Goal: Transaction & Acquisition: Purchase product/service

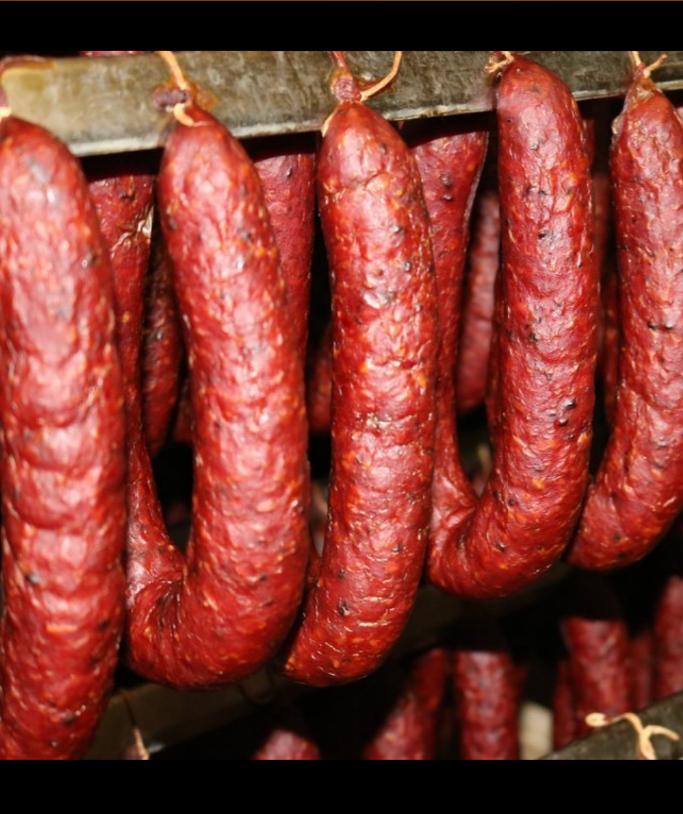
scroll to position [242, 0]
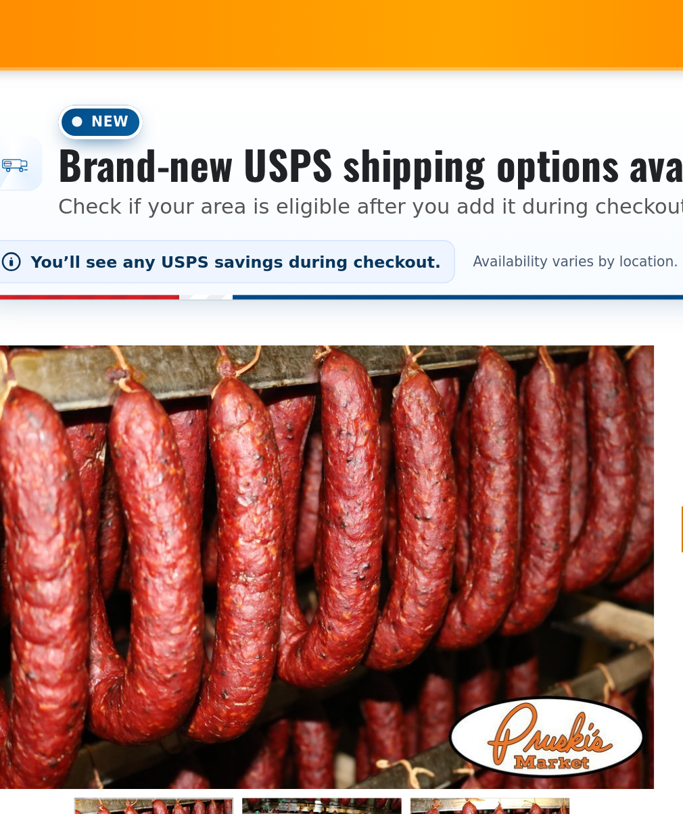
click at [312, 145] on div "You’ll see any USPS savings during checkout. Availability varies by location." at bounding box center [245, 155] width 412 height 26
click at [308, 146] on div "You’ll see any USPS savings during checkout. Availability varies by location." at bounding box center [245, 155] width 412 height 26
click at [319, 143] on div "You’ll see any USPS savings during checkout. Availability varies by location." at bounding box center [245, 155] width 412 height 26
click at [324, 146] on div "You’ll see any USPS savings during checkout. Availability varies by location." at bounding box center [245, 155] width 412 height 26
click at [323, 146] on div "You’ll see any USPS savings during checkout. Availability varies by location." at bounding box center [245, 155] width 412 height 26
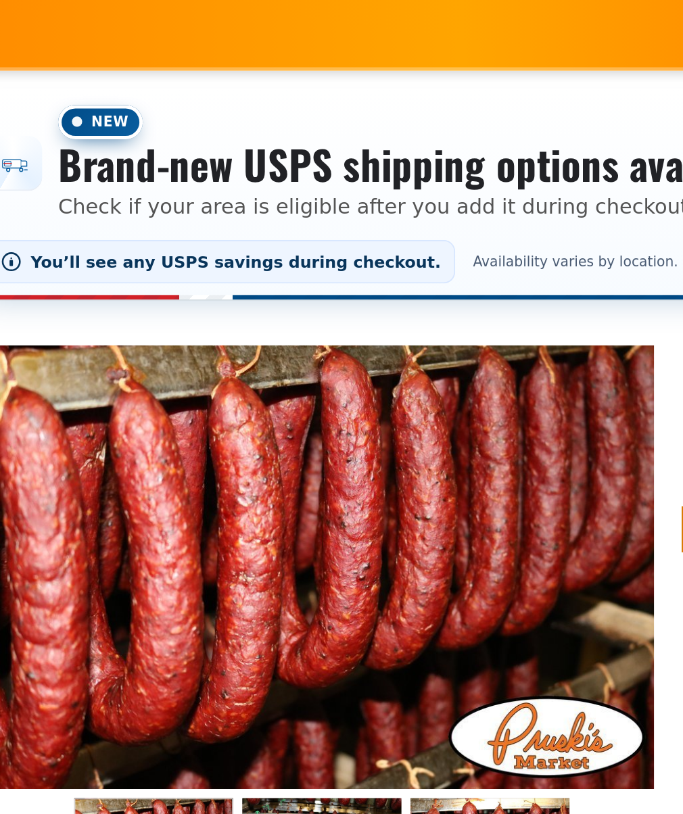
click at [321, 146] on div "You’ll see any USPS savings during checkout. Availability varies by location." at bounding box center [245, 155] width 412 height 26
